Goal: Task Accomplishment & Management: Use online tool/utility

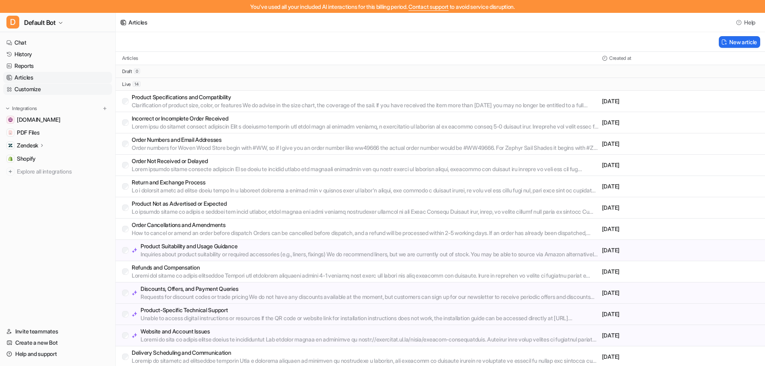
click at [55, 87] on link "Customize" at bounding box center [57, 89] width 109 height 11
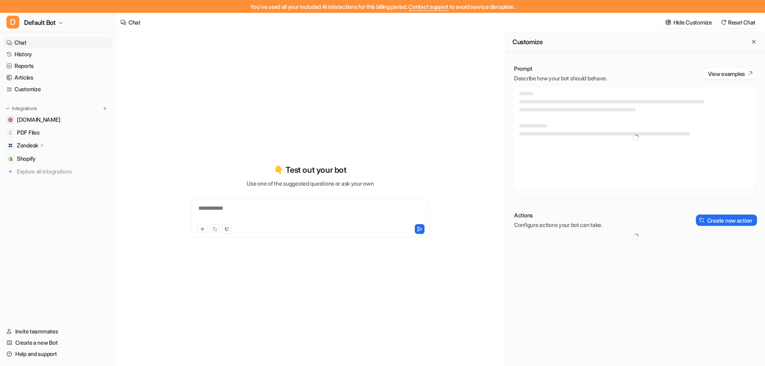
type textarea "**********"
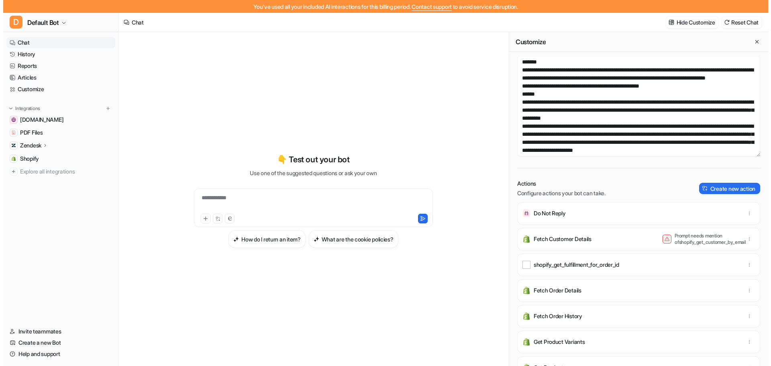
scroll to position [75, 0]
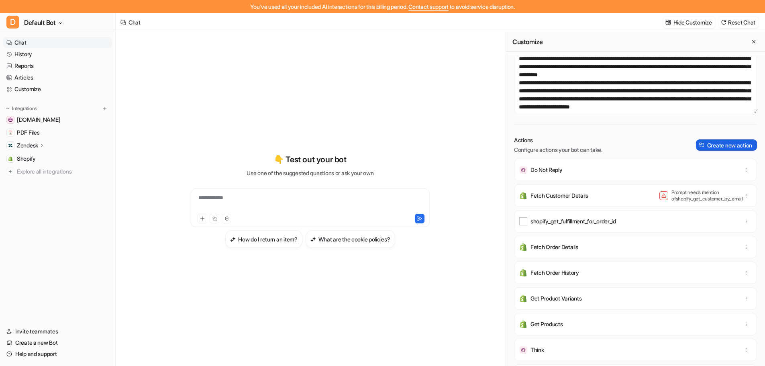
click at [712, 141] on button "Create new action" at bounding box center [726, 144] width 61 height 11
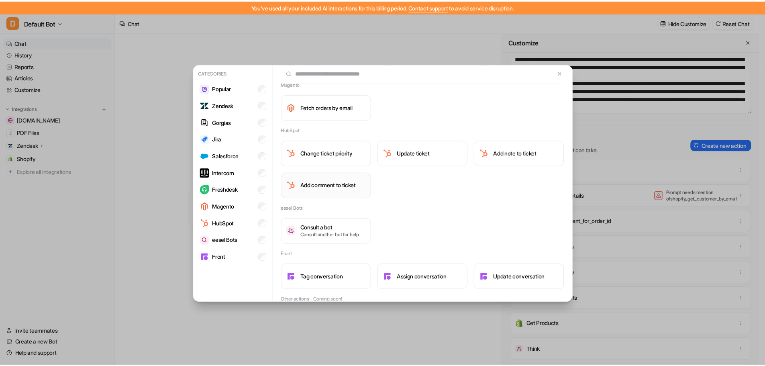
scroll to position [626, 0]
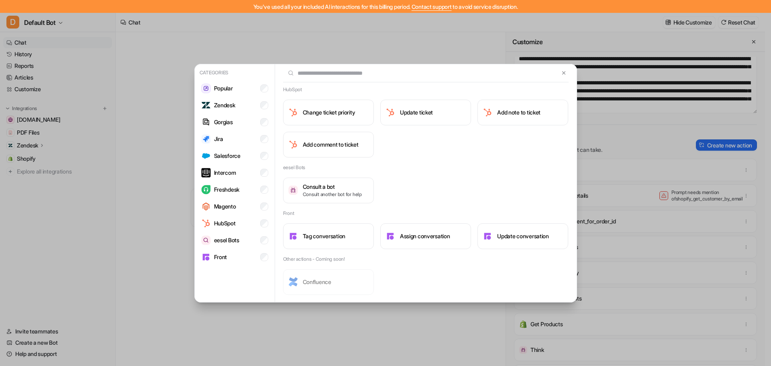
click at [561, 72] on button at bounding box center [563, 73] width 9 height 10
